Goal: Check status

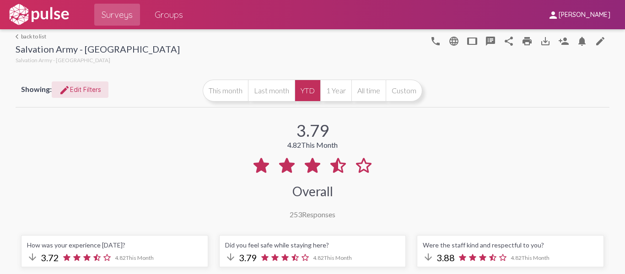
scroll to position [641, 0]
